Goal: Information Seeking & Learning: Learn about a topic

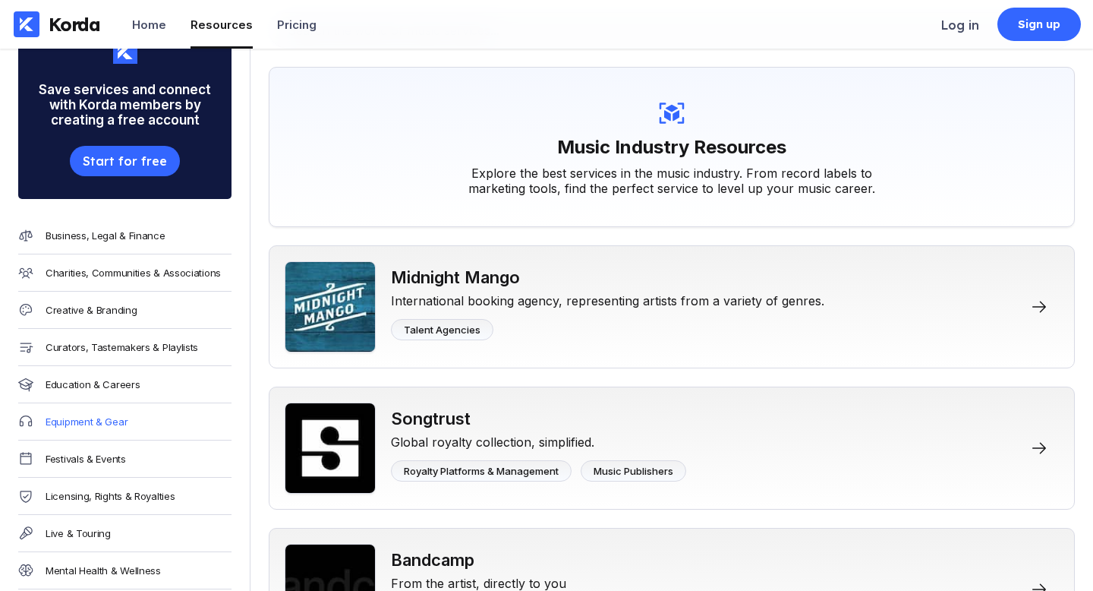
scroll to position [105, 0]
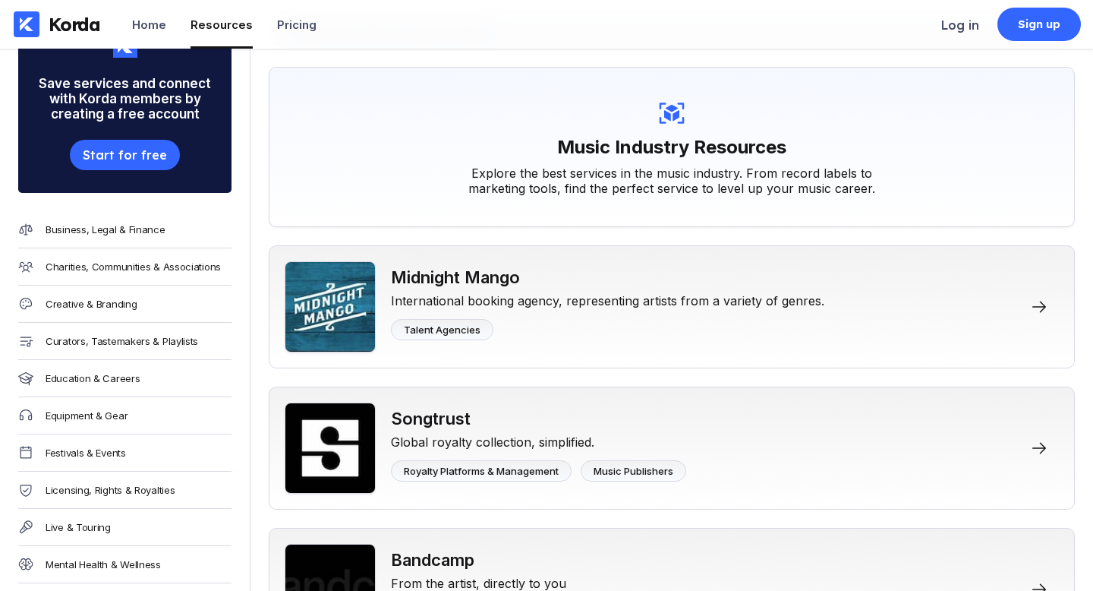
click at [117, 422] on div "Equipment & Gear" at bounding box center [124, 415] width 213 height 37
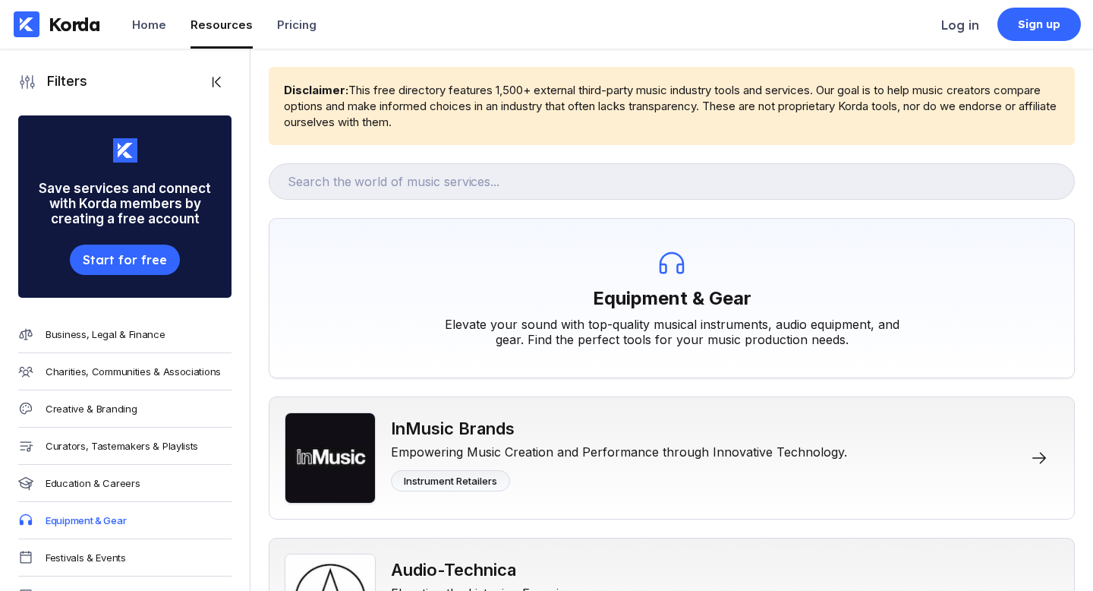
click at [116, 409] on div "Creative & Branding" at bounding box center [91, 408] width 91 height 12
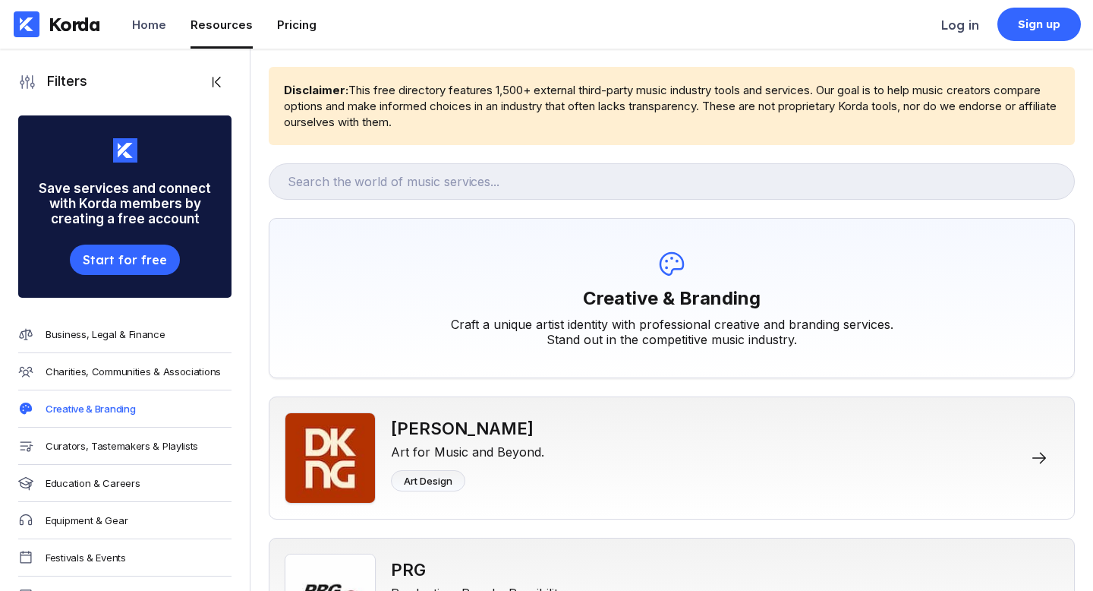
click at [303, 37] on li "Pricing" at bounding box center [296, 24] width 39 height 49
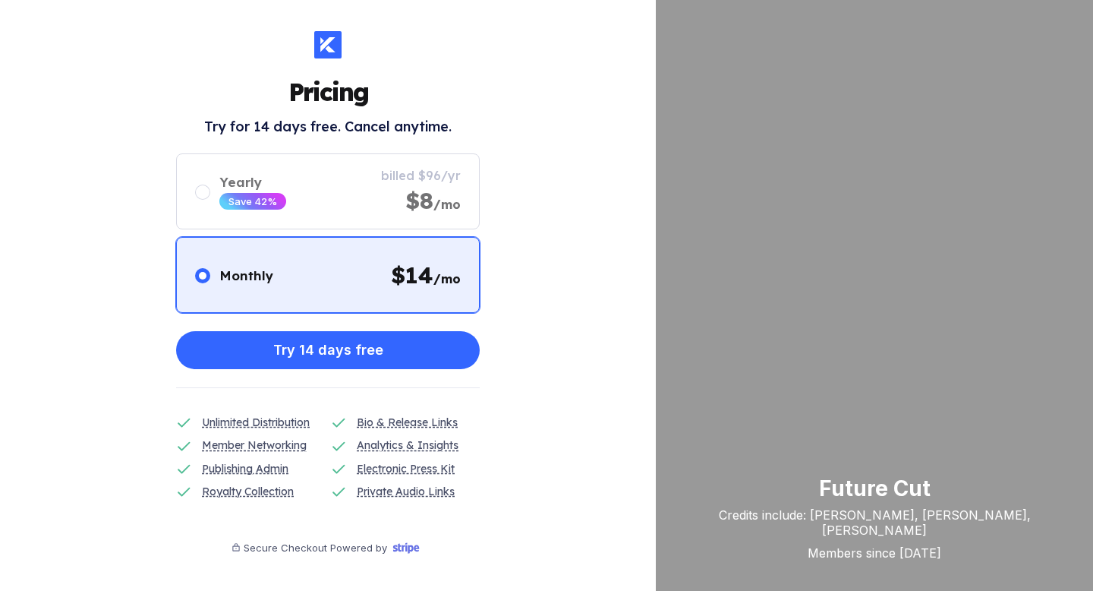
scroll to position [10, 0]
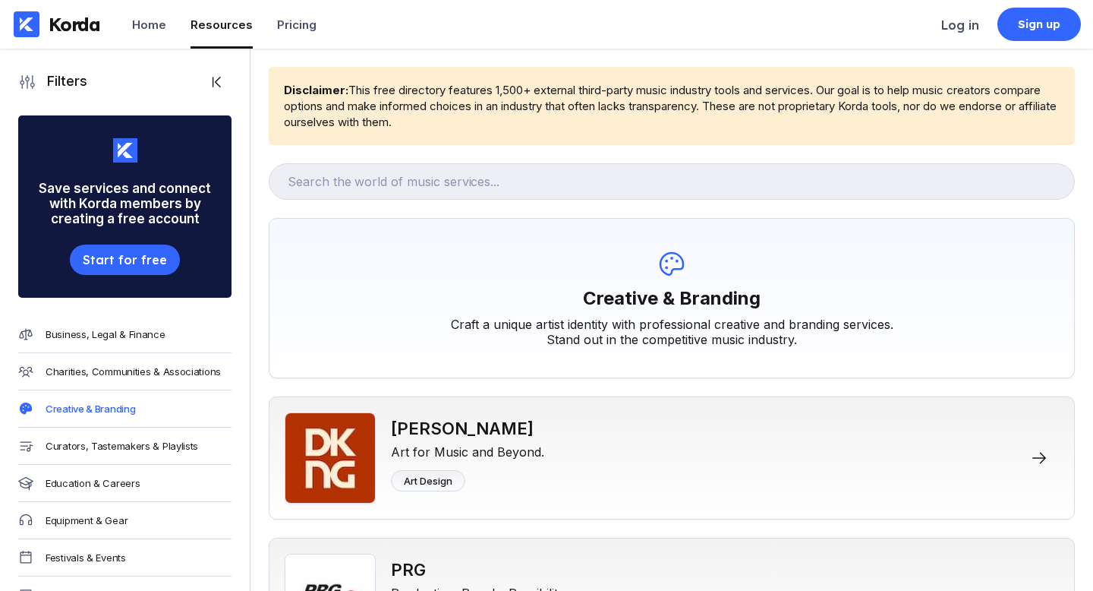
click at [137, 354] on div "Charities, Communities & Associations" at bounding box center [124, 371] width 213 height 37
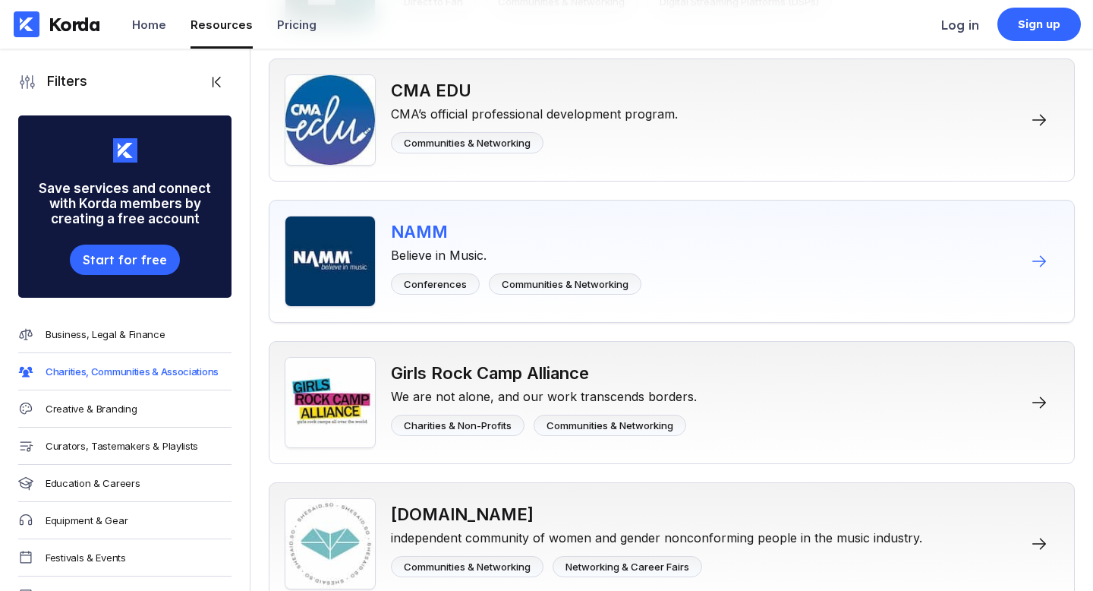
scroll to position [478, 0]
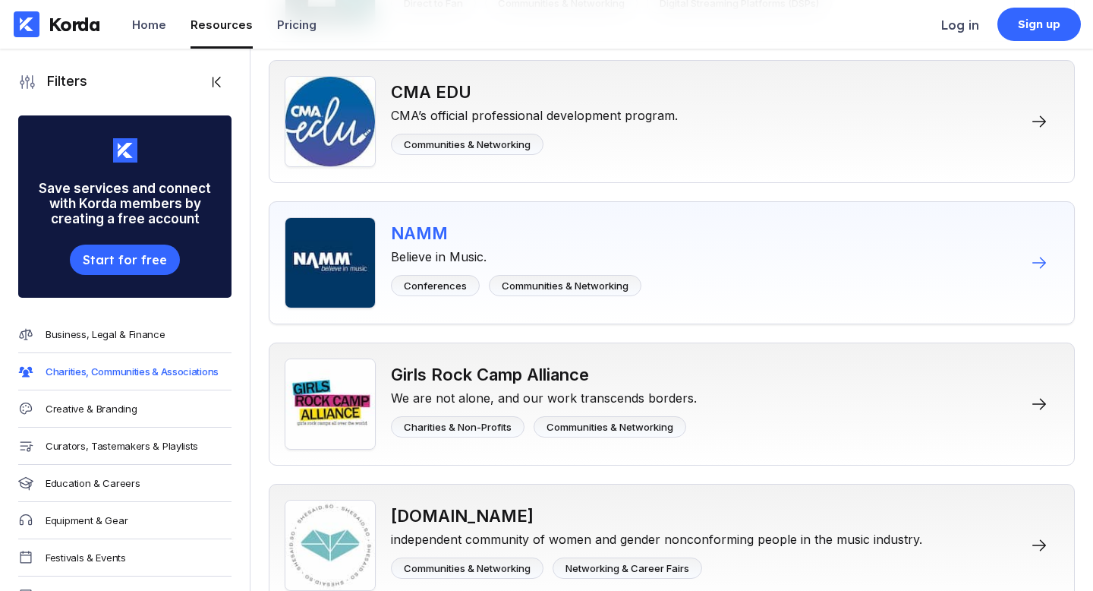
click at [450, 235] on div "NAMM" at bounding box center [516, 233] width 251 height 20
